Goal: Transaction & Acquisition: Purchase product/service

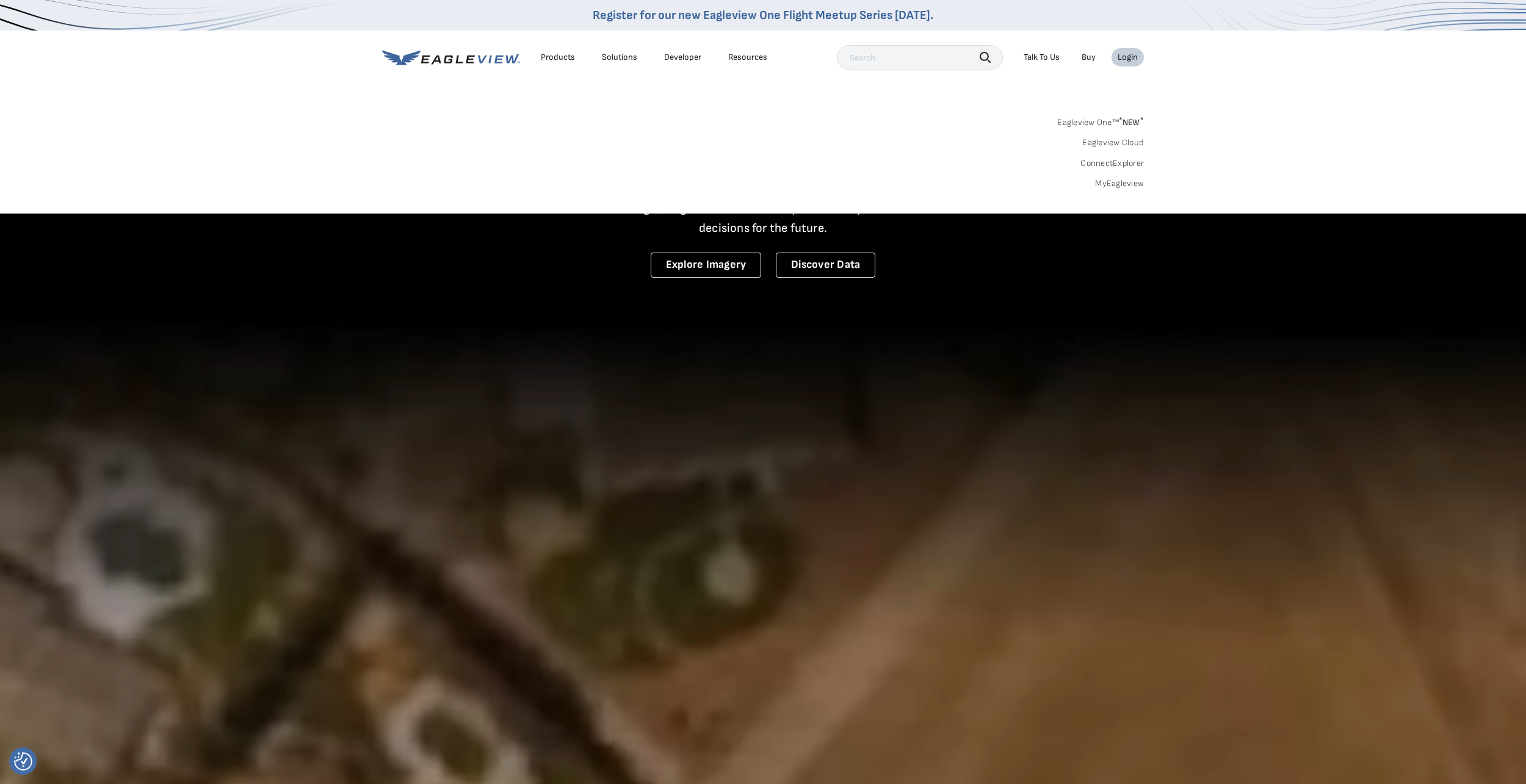
click at [1116, 182] on link "MyEagleview" at bounding box center [1119, 183] width 49 height 11
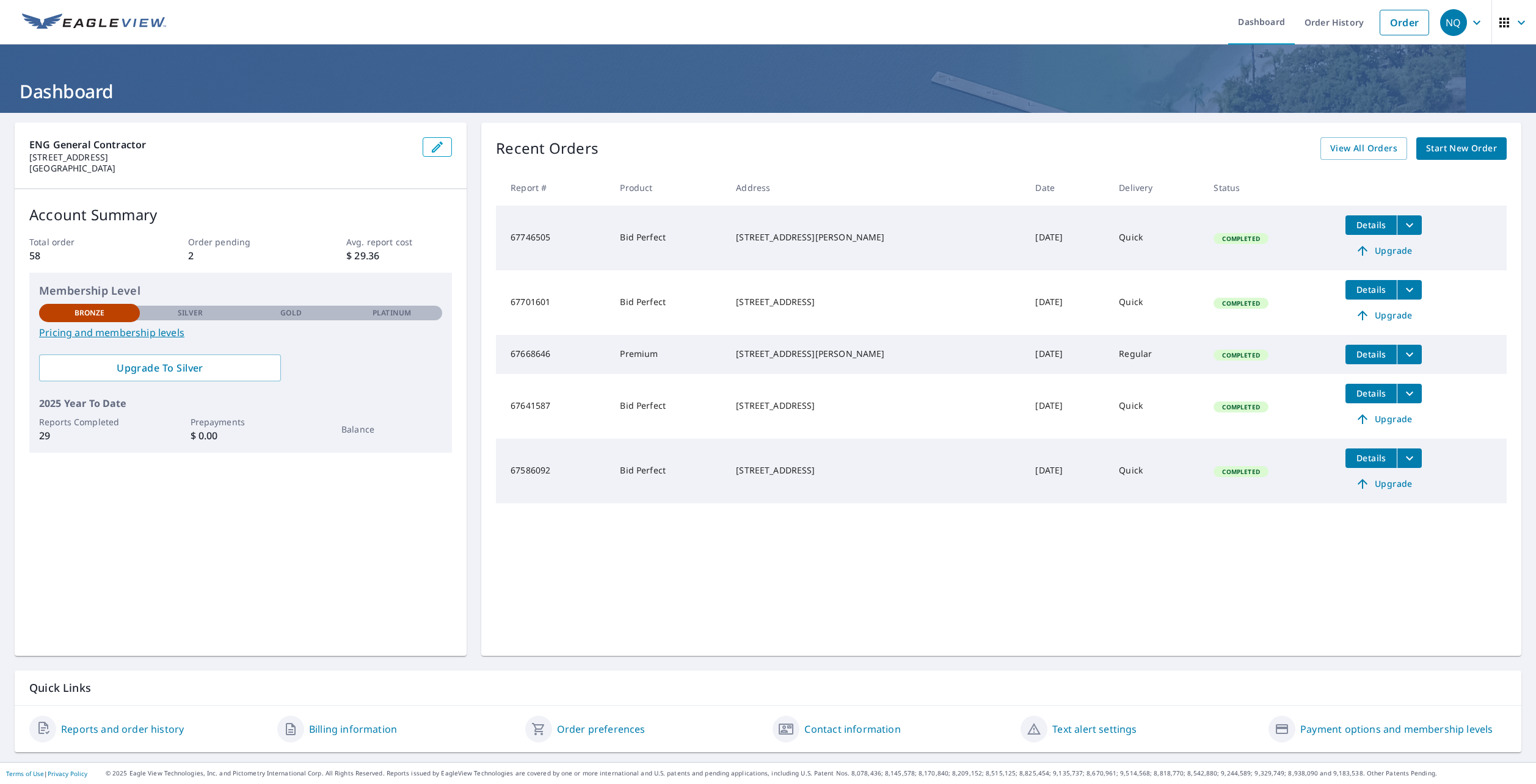
click at [1359, 223] on span "Details" at bounding box center [1371, 225] width 37 height 12
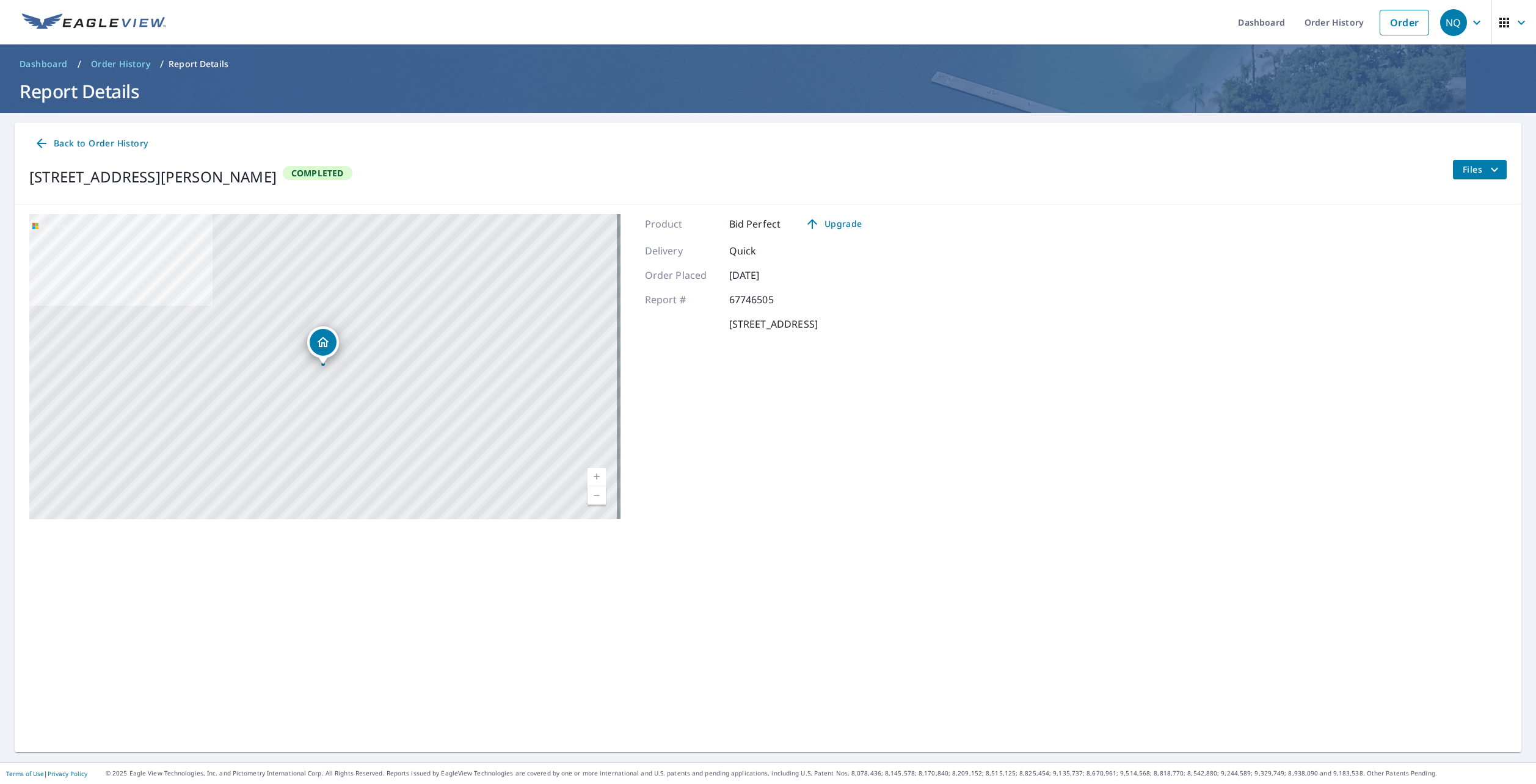
click at [83, 24] on img at bounding box center [93, 23] width 144 height 18
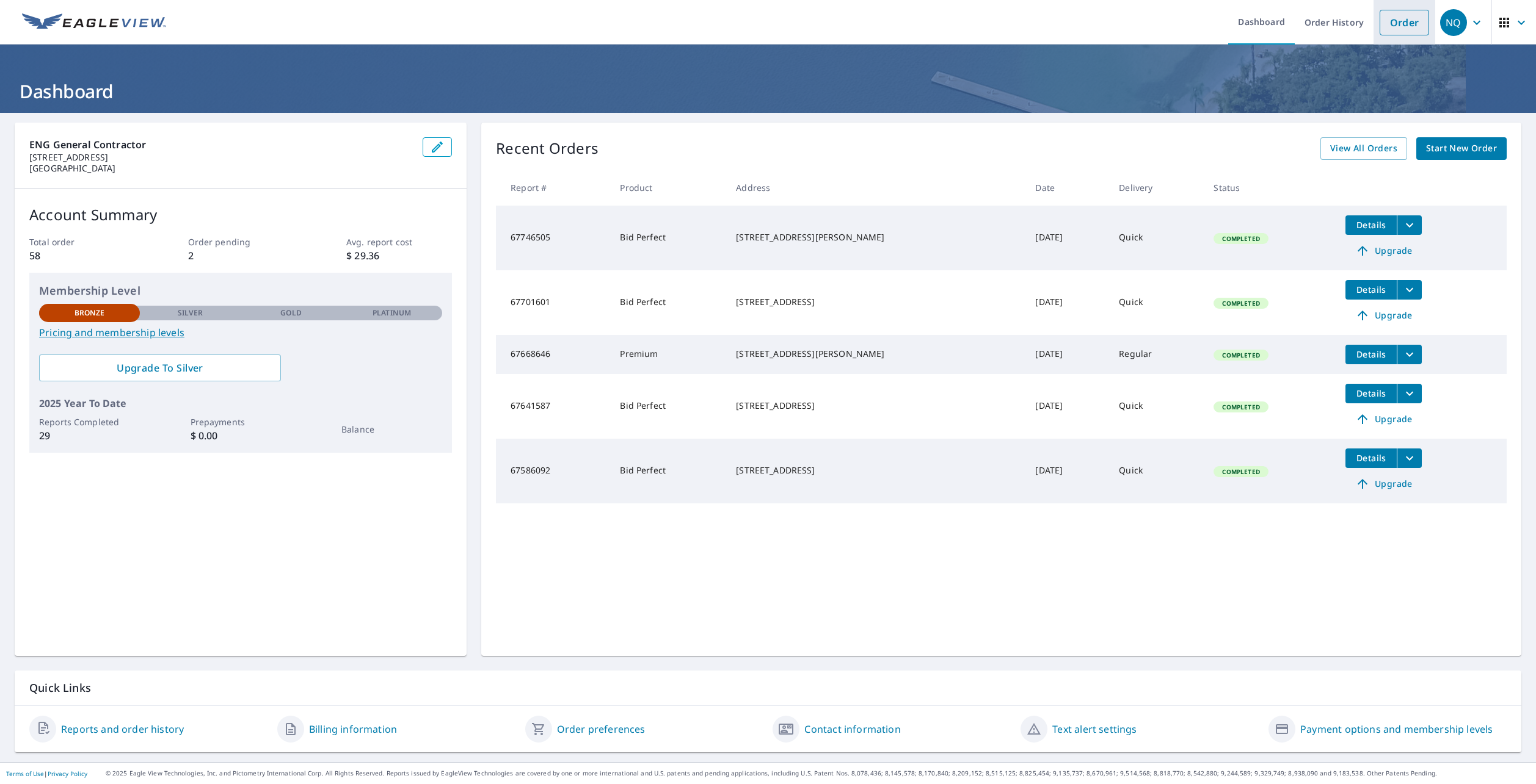
click at [1403, 29] on link "Order" at bounding box center [1404, 23] width 50 height 26
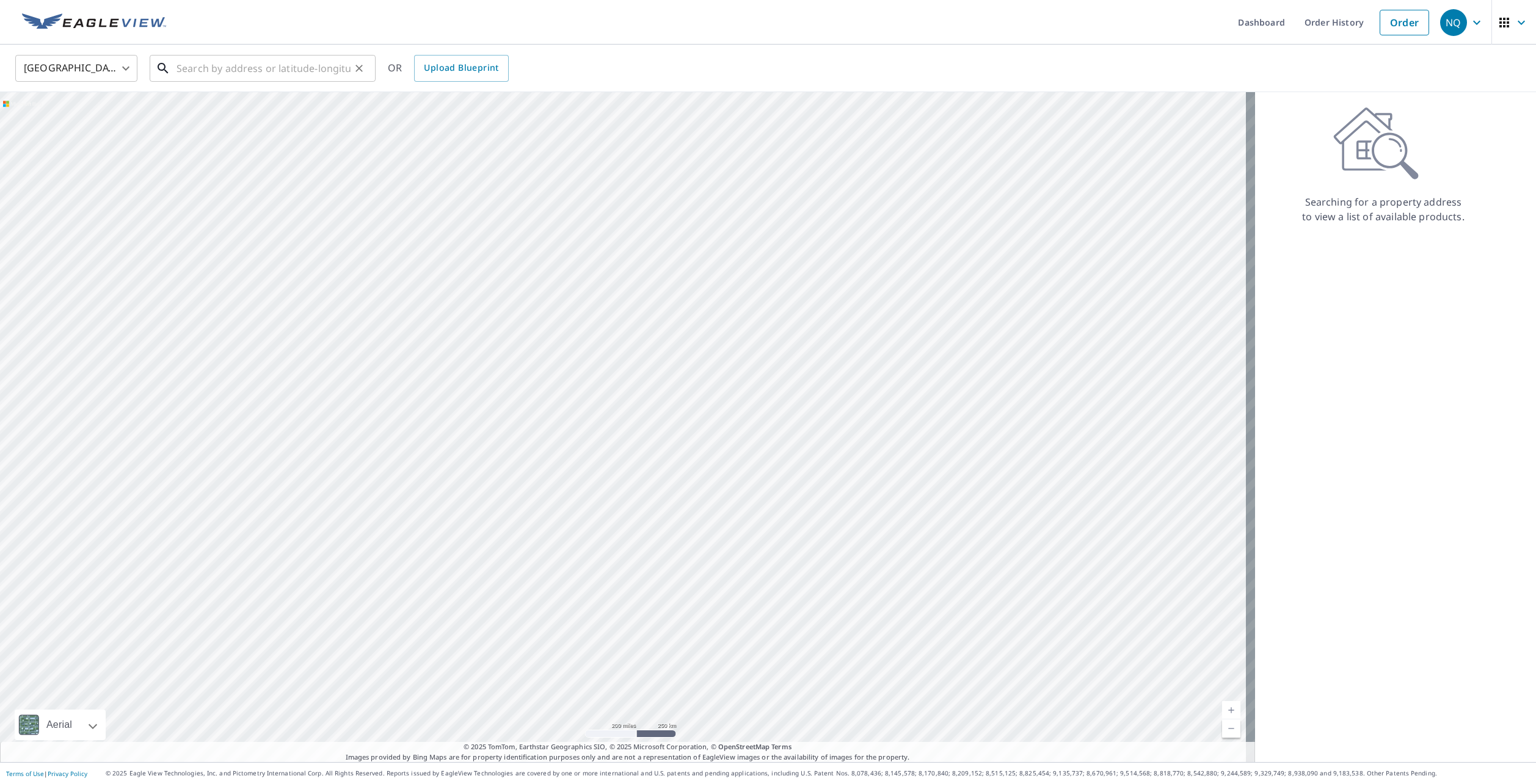
click at [253, 69] on input "text" at bounding box center [263, 68] width 174 height 34
paste input "16730 Capewood Drive"
click at [318, 119] on p "Humble, TX 77396" at bounding box center [270, 117] width 192 height 13
type input "16730 Capewood Dr Humble, TX 77396"
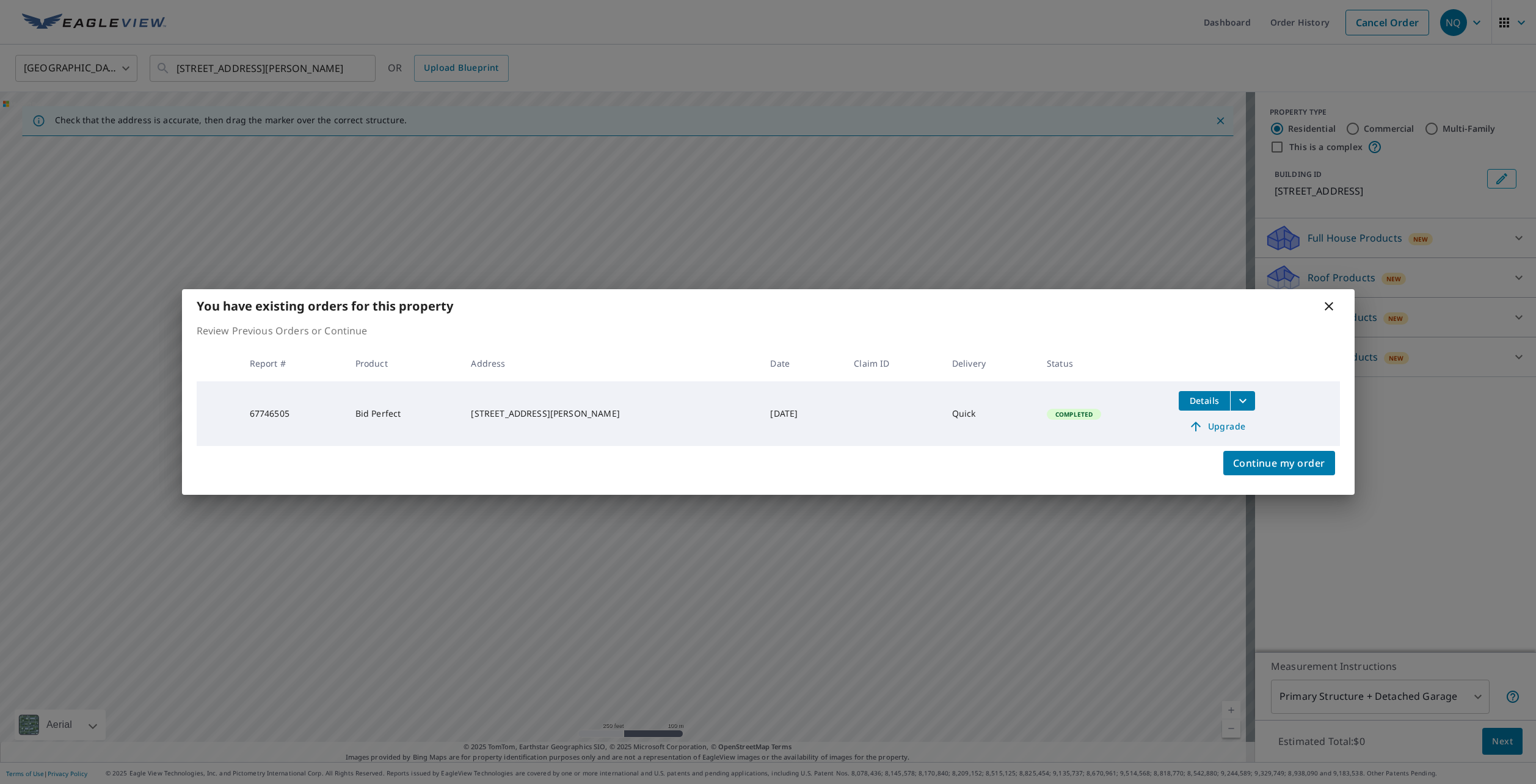
click at [1330, 304] on icon at bounding box center [1328, 307] width 8 height 8
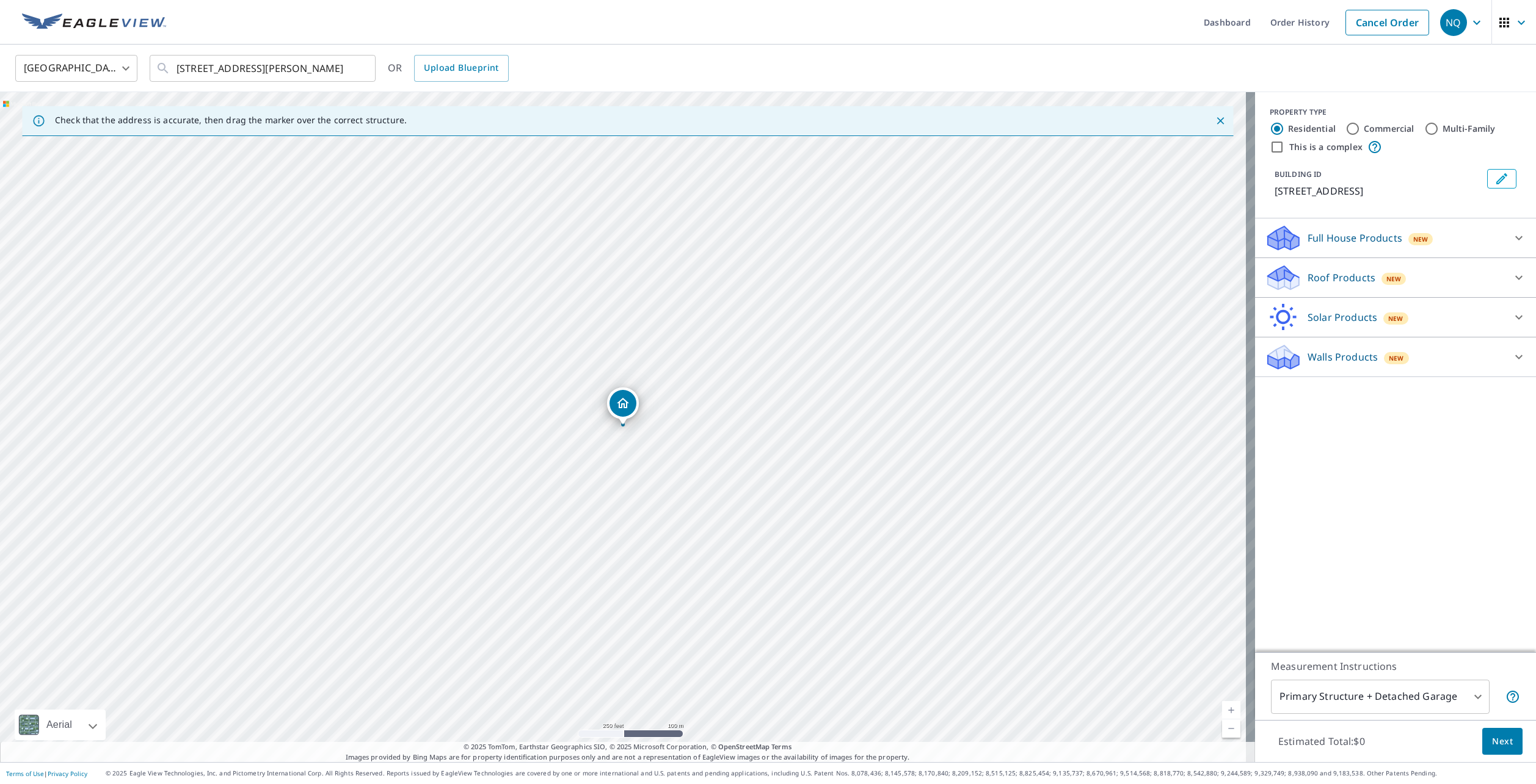
click at [1338, 271] on p "Roof Products" at bounding box center [1341, 277] width 68 height 14
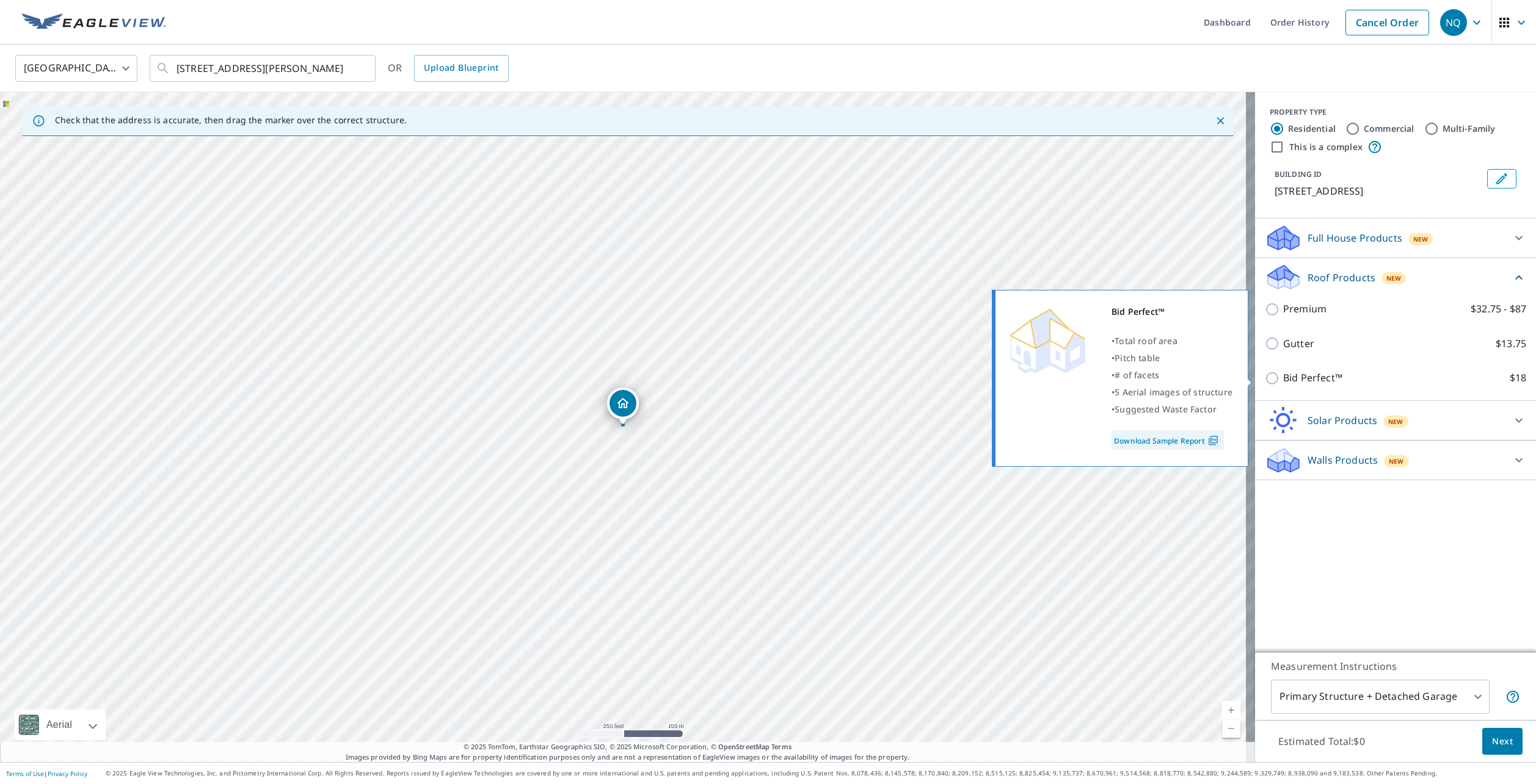
click at [1296, 378] on p "Bid Perfect™" at bounding box center [1312, 378] width 59 height 15
click at [1283, 378] on input "Bid Perfect™ $18" at bounding box center [1274, 378] width 18 height 14
checkbox input "true"
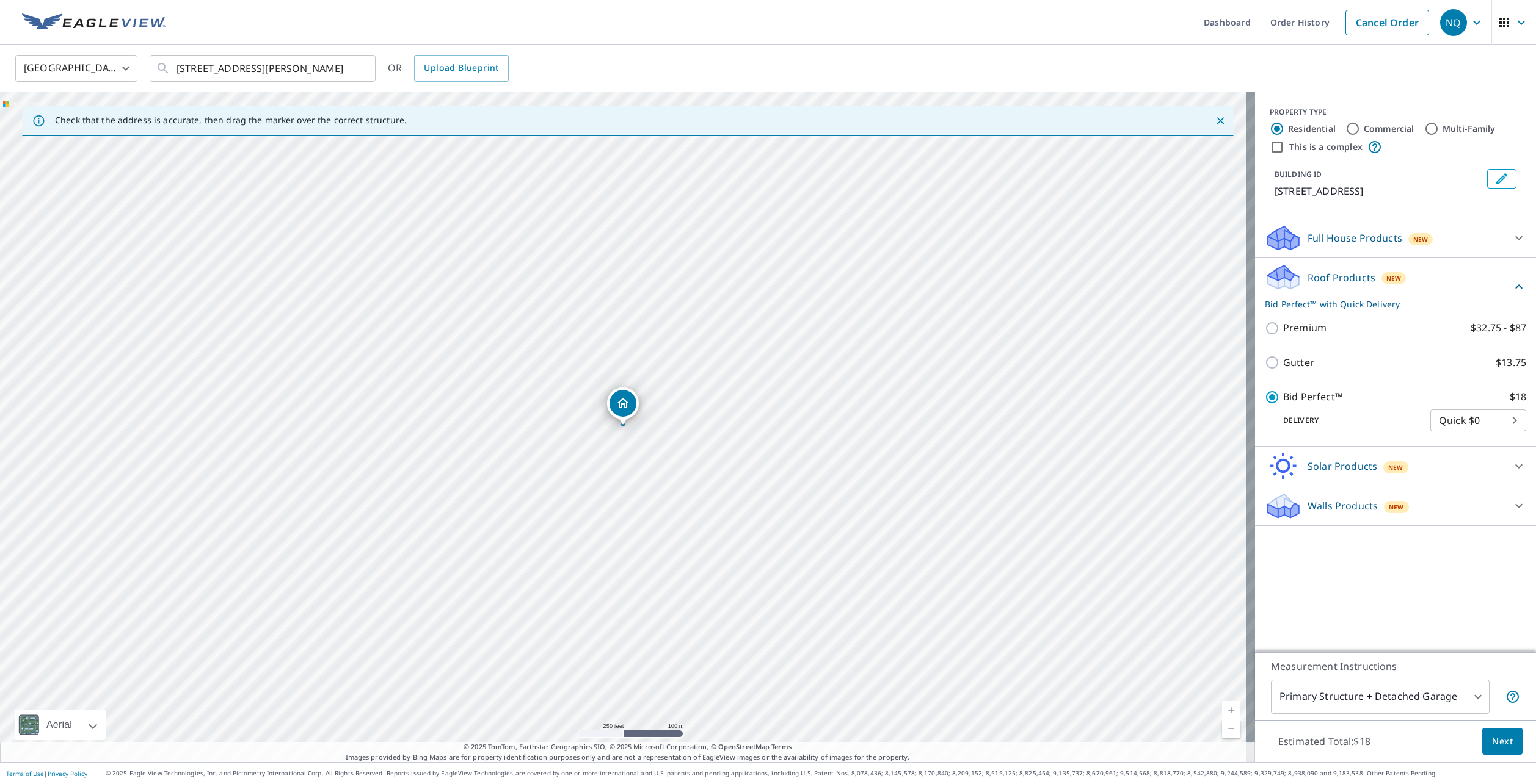
click at [1501, 735] on span "Next" at bounding box center [1502, 742] width 21 height 15
